Goal: Task Accomplishment & Management: Complete application form

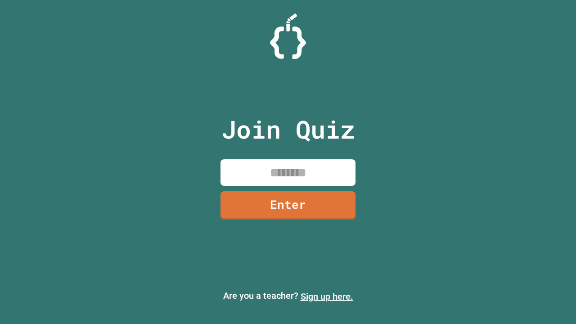
click at [327, 297] on link "Sign up here." at bounding box center [327, 296] width 53 height 11
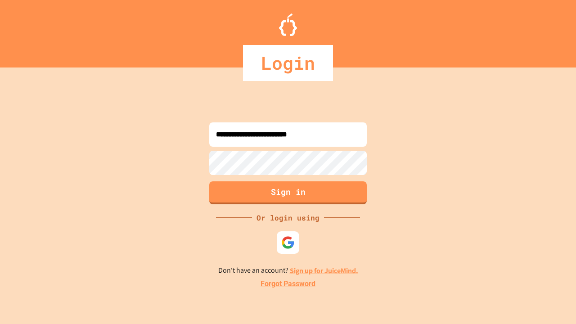
type input "**********"
